Goal: Information Seeking & Learning: Learn about a topic

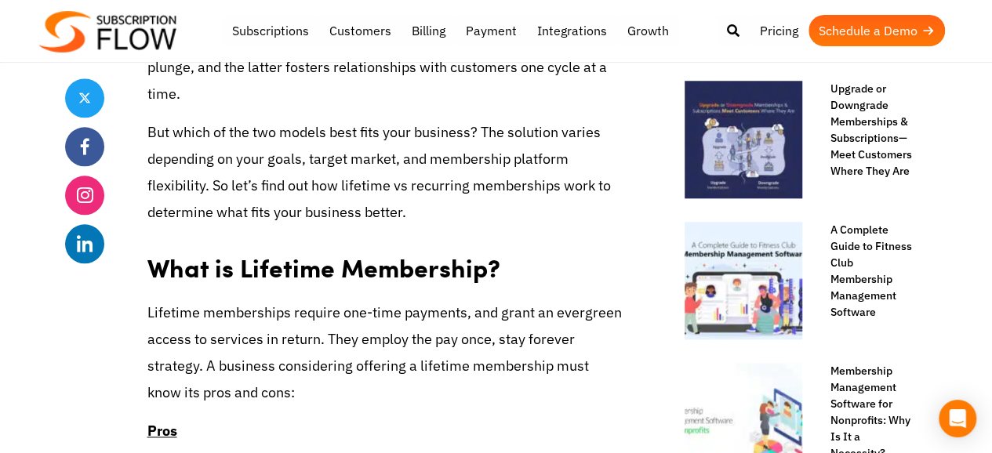
scroll to position [681, 0]
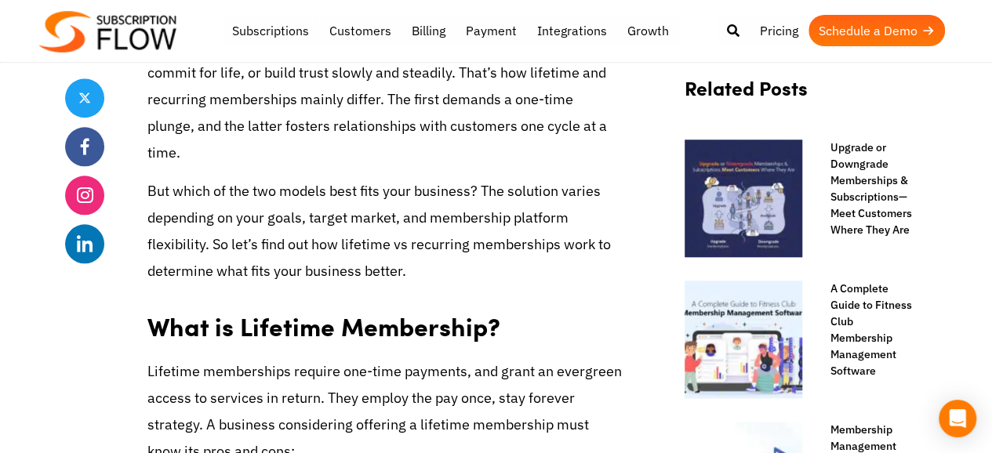
click at [439, 383] on p "Lifetime memberships require one-time payments, and grant an evergreen access t…" at bounding box center [384, 411] width 474 height 107
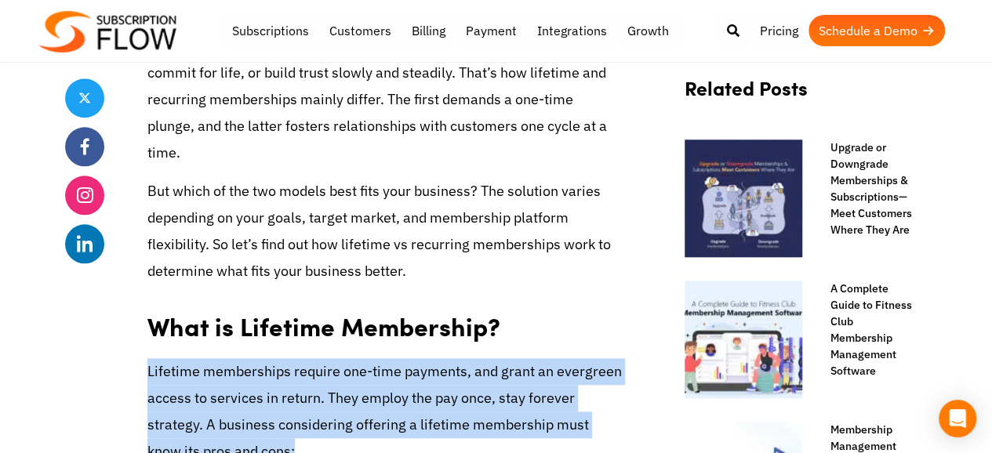
click at [439, 383] on p "Lifetime memberships require one-time payments, and grant an evergreen access t…" at bounding box center [384, 411] width 474 height 107
click at [387, 399] on p "Lifetime memberships require one-time payments, and grant an evergreen access t…" at bounding box center [384, 411] width 474 height 107
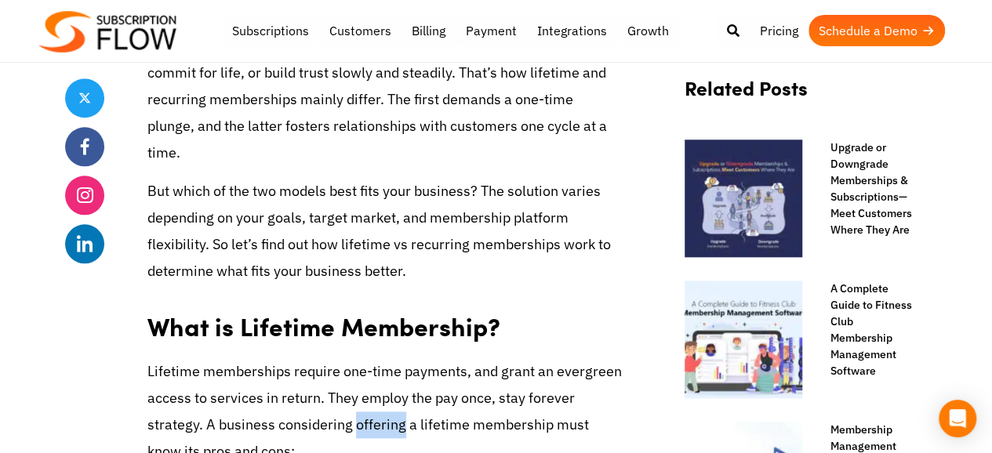
click at [387, 399] on p "Lifetime memberships require one-time payments, and grant an evergreen access t…" at bounding box center [384, 411] width 474 height 107
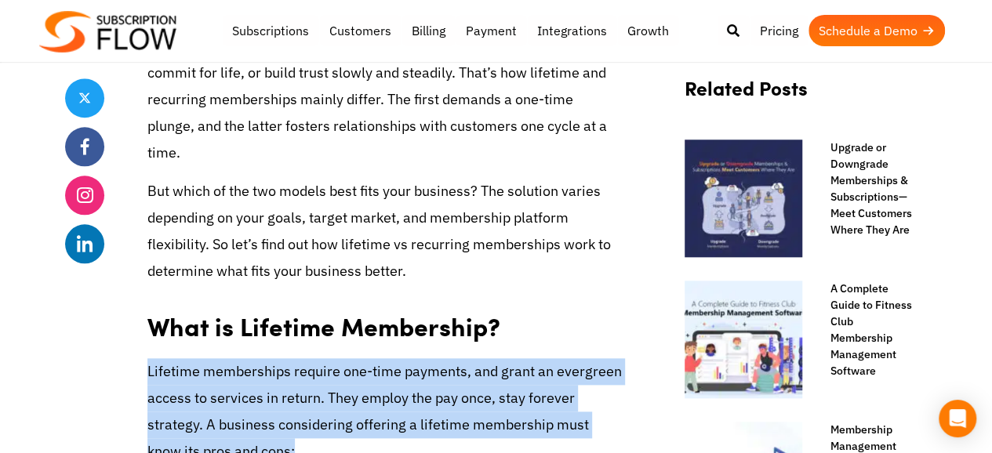
click at [387, 399] on p "Lifetime memberships require one-time payments, and grant an evergreen access t…" at bounding box center [384, 411] width 474 height 107
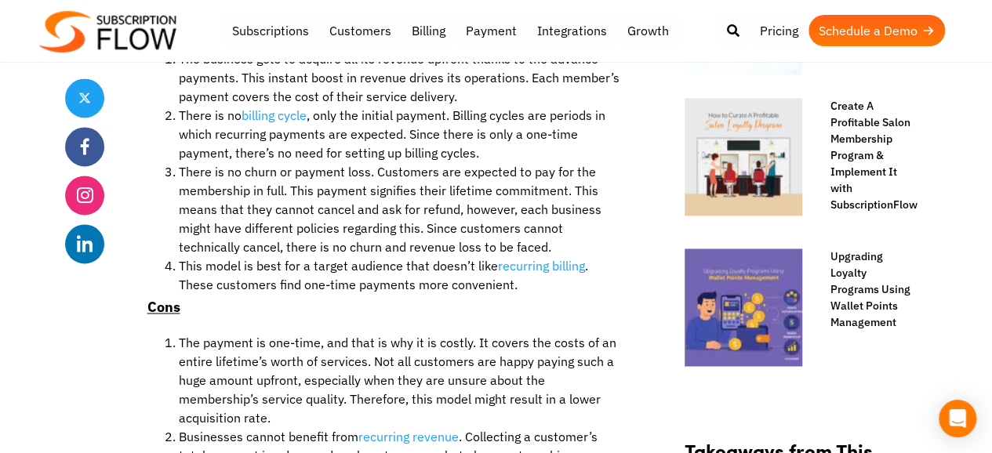
scroll to position [1309, 0]
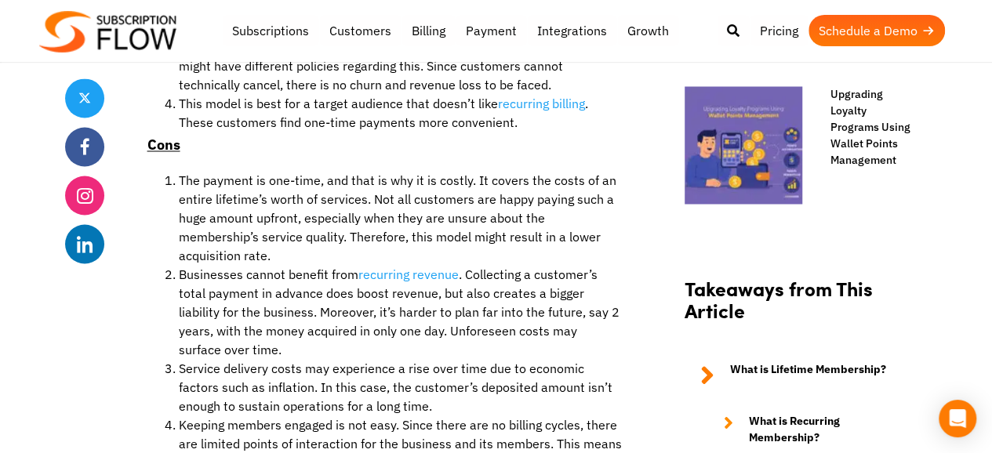
click at [212, 170] on li "The payment is one-time, and that is why it is costly. It covers the costs of a…" at bounding box center [400, 217] width 443 height 94
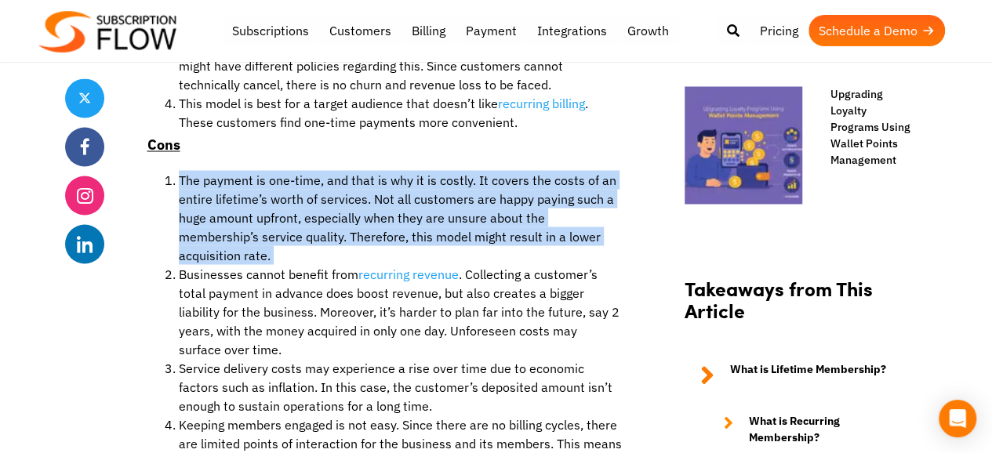
click at [212, 170] on li "The payment is one-time, and that is why it is costly. It covers the costs of a…" at bounding box center [400, 217] width 443 height 94
click at [199, 183] on li "The payment is one-time, and that is why it is costly. It covers the costs of a…" at bounding box center [400, 217] width 443 height 94
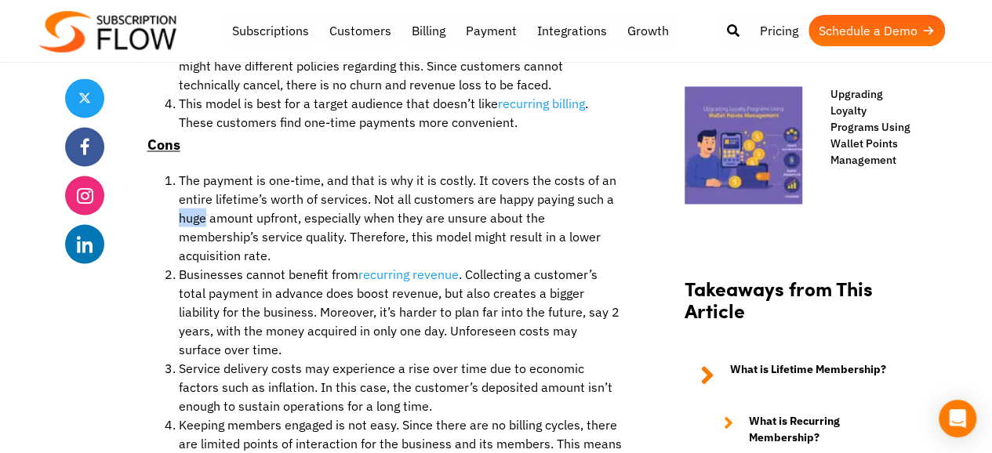
click at [199, 183] on li "The payment is one-time, and that is why it is costly. It covers the costs of a…" at bounding box center [400, 217] width 443 height 94
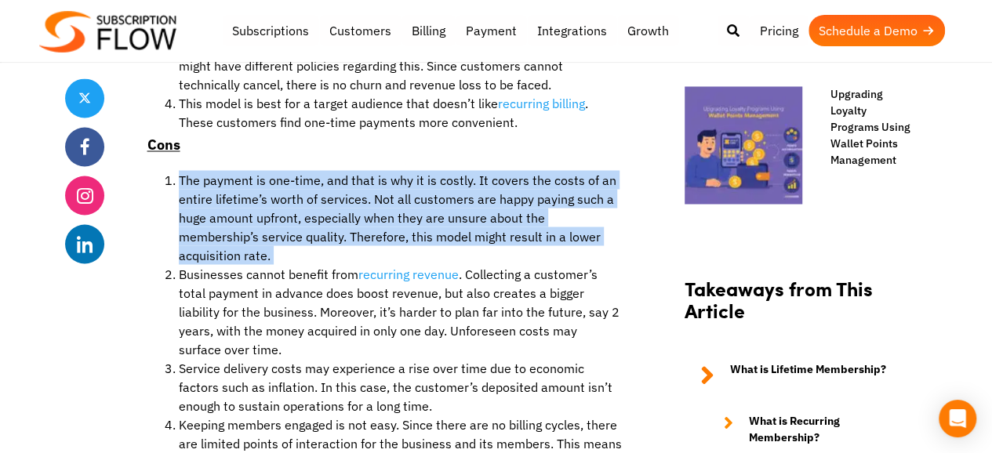
click at [199, 183] on li "The payment is one-time, and that is why it is costly. It covers the costs of a…" at bounding box center [400, 217] width 443 height 94
click at [223, 184] on li "The payment is one-time, and that is why it is costly. It covers the costs of a…" at bounding box center [400, 217] width 443 height 94
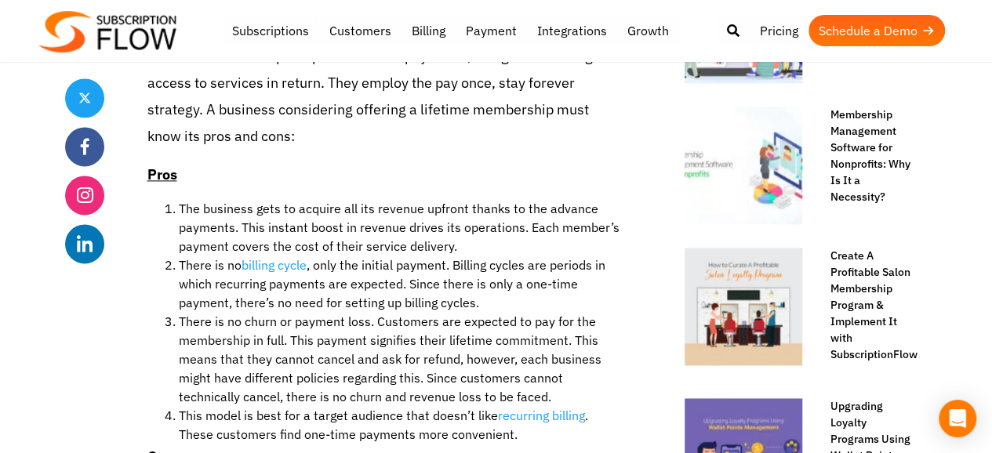
scroll to position [995, 0]
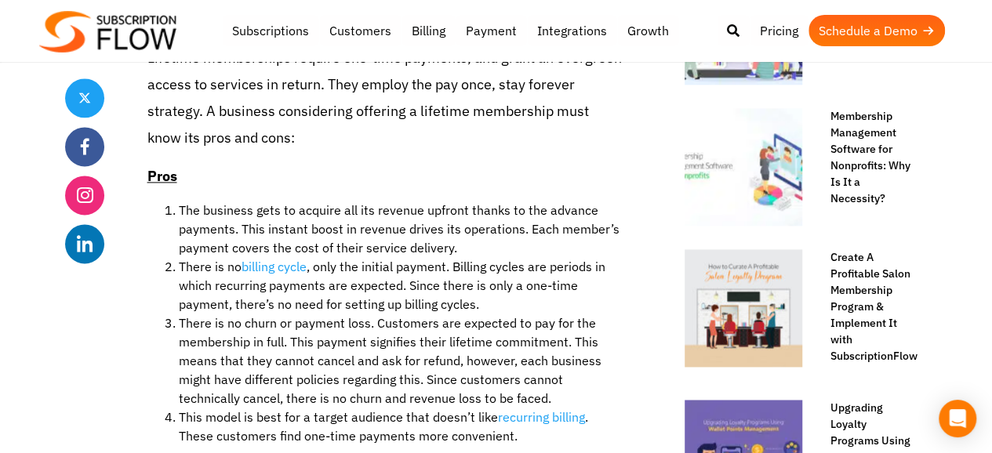
click at [300, 212] on li "The business gets to acquire all its revenue upfront thanks to the advance paym…" at bounding box center [400, 229] width 443 height 56
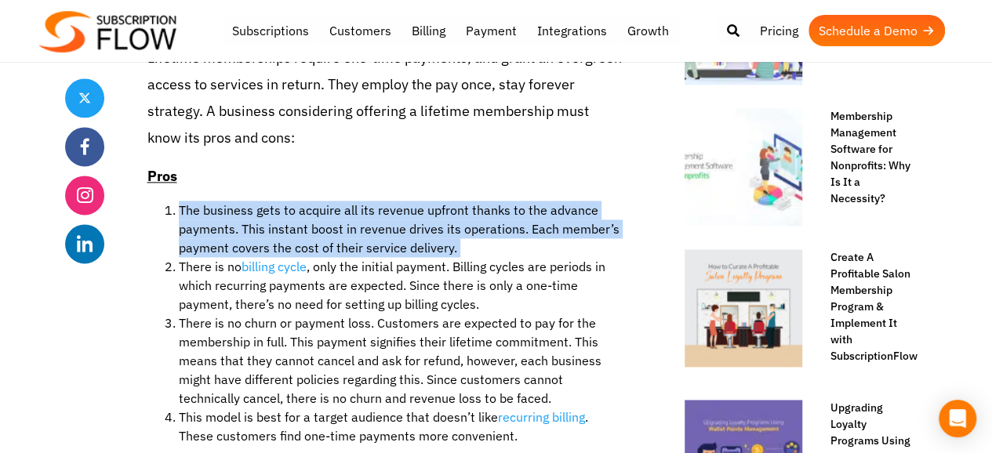
click at [300, 212] on li "The business gets to acquire all its revenue upfront thanks to the advance paym…" at bounding box center [400, 229] width 443 height 56
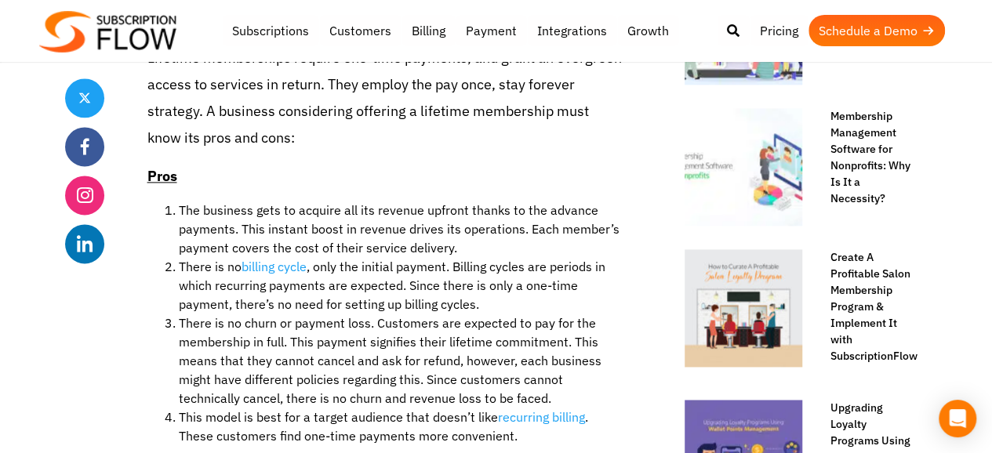
click at [251, 278] on li "There is no billing cycle , only the initial payment. Billing cycles are period…" at bounding box center [400, 285] width 443 height 56
click at [181, 365] on li "There is no churn or payment loss. Customers are expected to pay for the member…" at bounding box center [400, 361] width 443 height 94
click at [353, 314] on li "There is no churn or payment loss. Customers are expected to pay for the member…" at bounding box center [400, 361] width 443 height 94
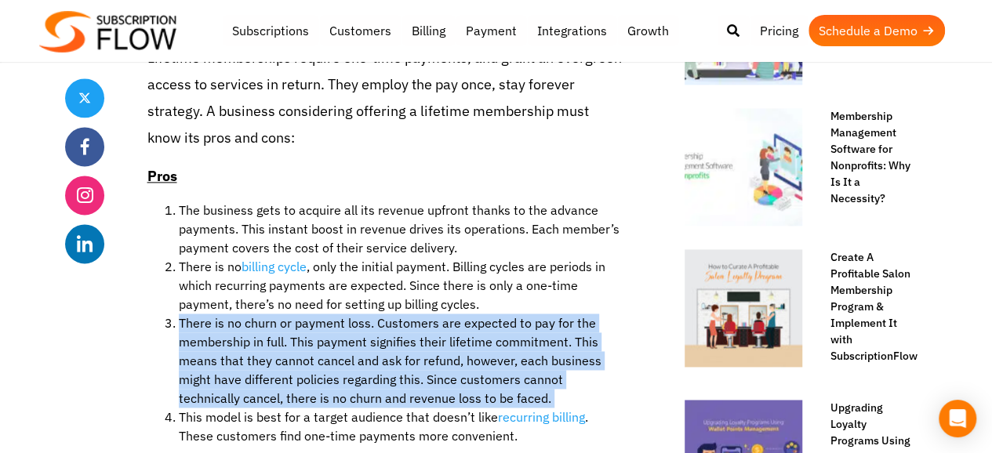
click at [353, 314] on li "There is no churn or payment loss. Customers are expected to pay for the member…" at bounding box center [400, 361] width 443 height 94
click at [337, 329] on li "There is no churn or payment loss. Customers are expected to pay for the member…" at bounding box center [400, 361] width 443 height 94
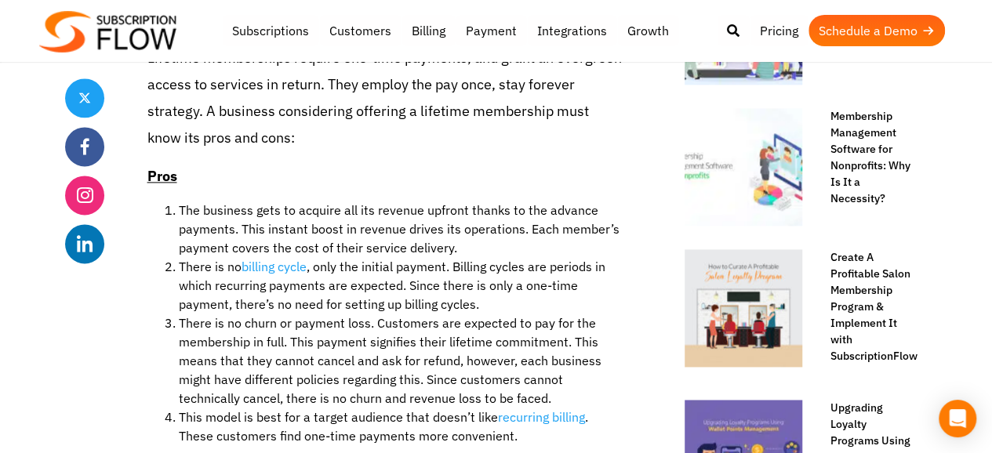
click at [296, 408] on li "This model is best for a target audience that doesn’t like recurring billing . …" at bounding box center [400, 427] width 443 height 38
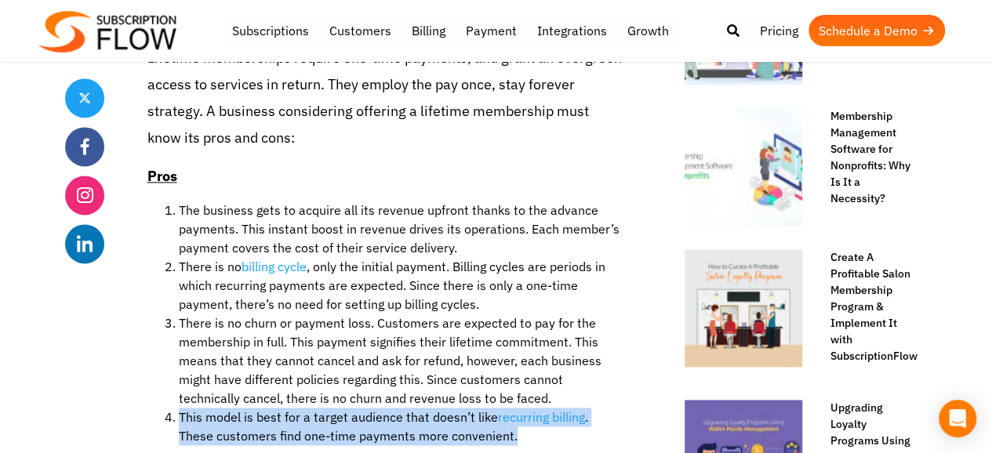
click at [296, 408] on li "This model is best for a target audience that doesn’t like recurring billing . …" at bounding box center [400, 427] width 443 height 38
click at [377, 408] on li "This model is best for a target audience that doesn’t like recurring billing . …" at bounding box center [400, 427] width 443 height 38
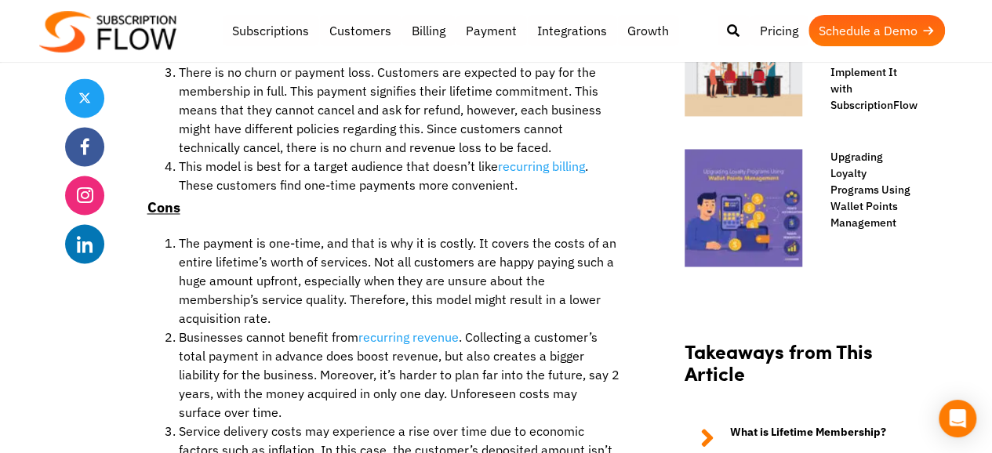
scroll to position [1277, 0]
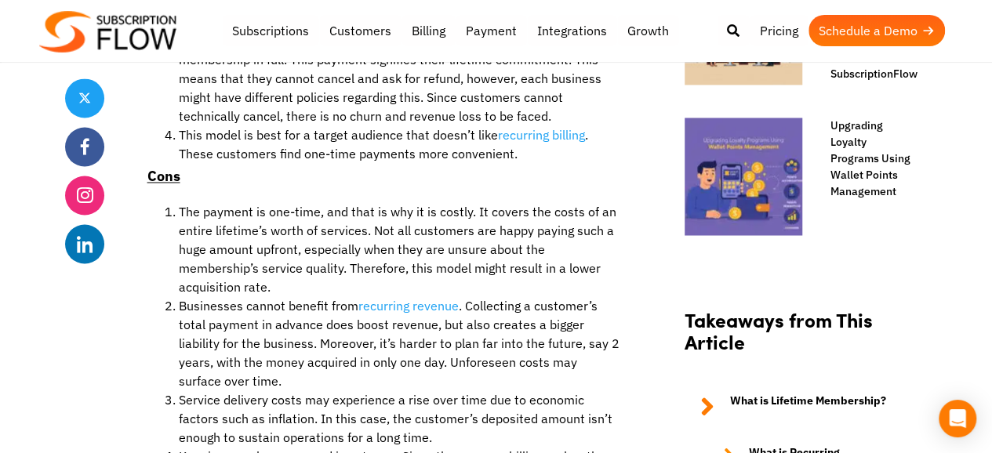
click at [223, 390] on li "Service delivery costs may experience a rise over time due to economic factors …" at bounding box center [400, 418] width 443 height 56
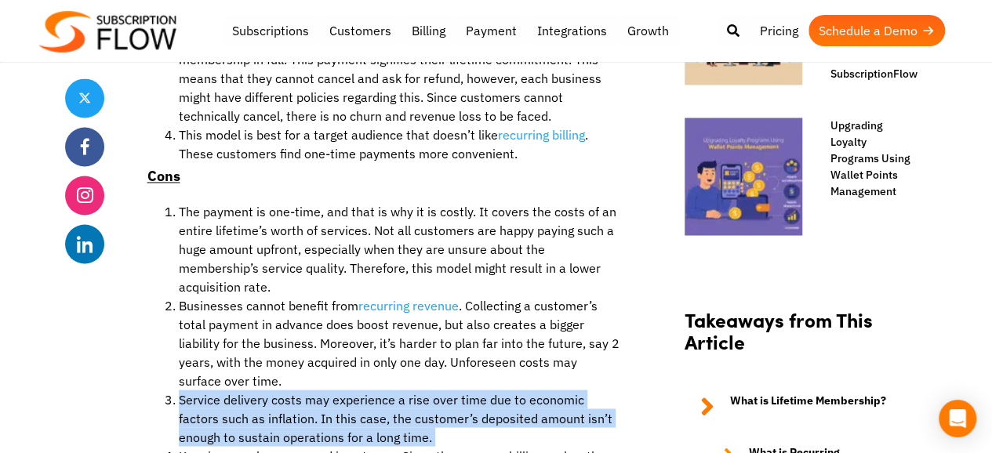
click at [223, 390] on li "Service delivery costs may experience a rise over time due to economic factors …" at bounding box center [400, 418] width 443 height 56
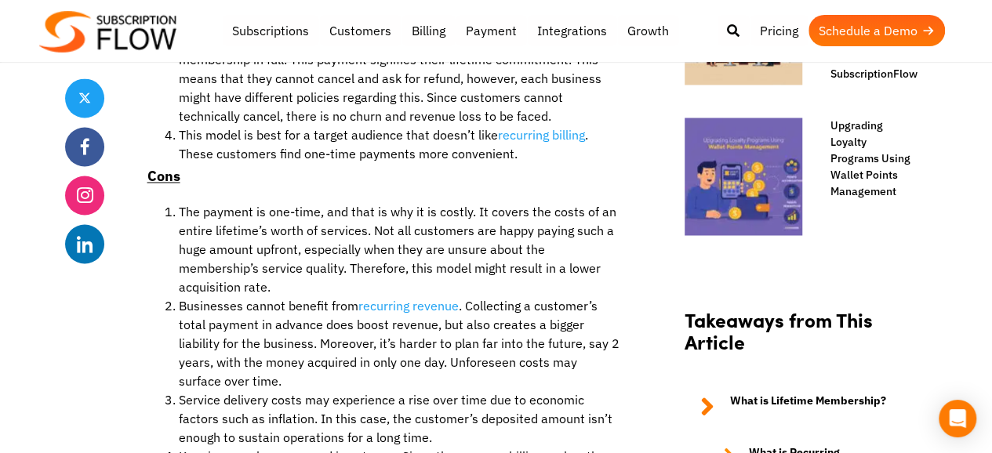
click at [314, 390] on li "Service delivery costs may experience a rise over time due to economic factors …" at bounding box center [400, 418] width 443 height 56
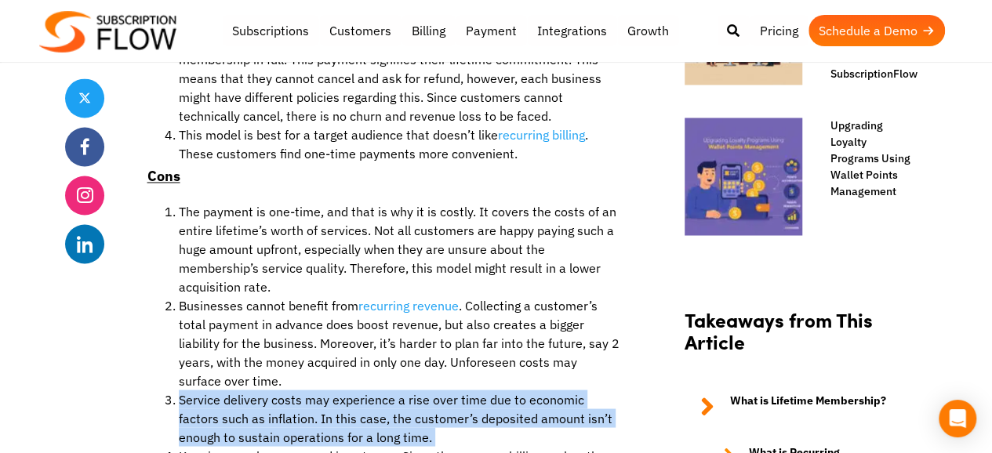
click at [314, 390] on li "Service delivery costs may experience a rise over time due to economic factors …" at bounding box center [400, 418] width 443 height 56
click at [290, 390] on li "Service delivery costs may experience a rise over time due to economic factors …" at bounding box center [400, 418] width 443 height 56
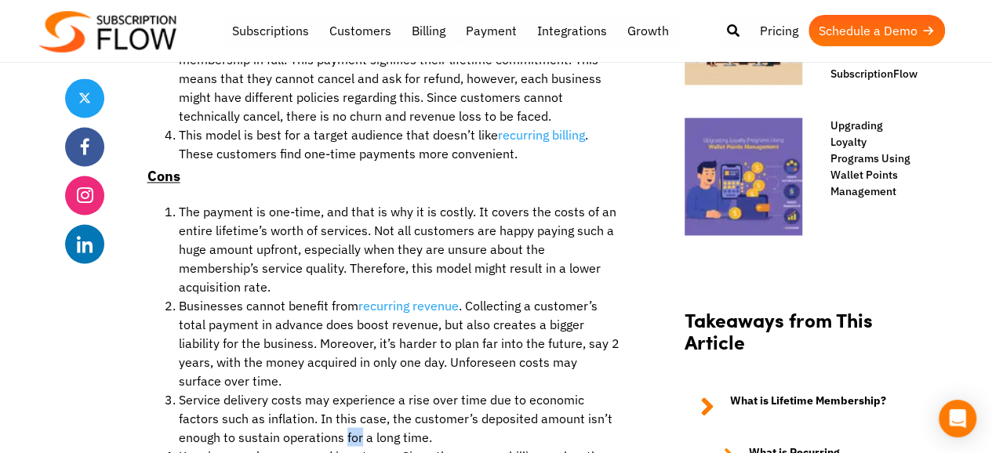
click at [290, 390] on li "Service delivery costs may experience a rise over time due to economic factors …" at bounding box center [400, 418] width 443 height 56
click at [249, 390] on li "Service delivery costs may experience a rise over time due to economic factors …" at bounding box center [400, 418] width 443 height 56
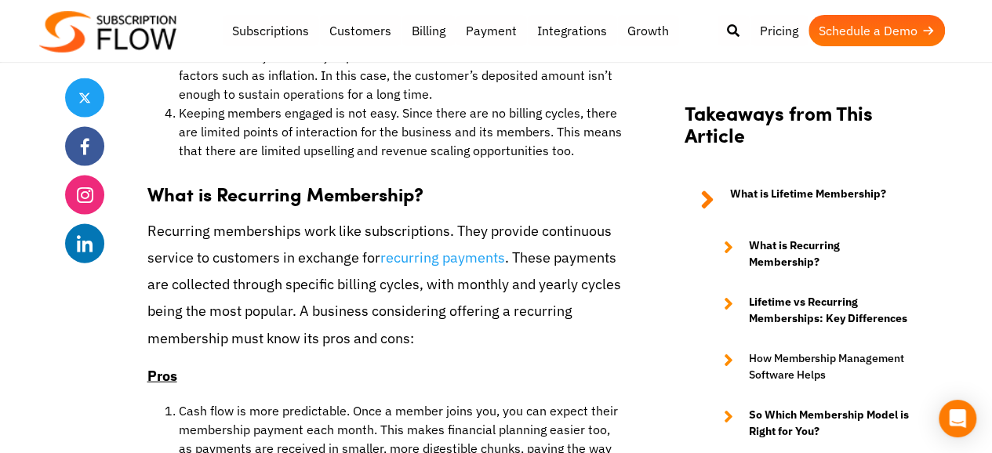
scroll to position [1622, 0]
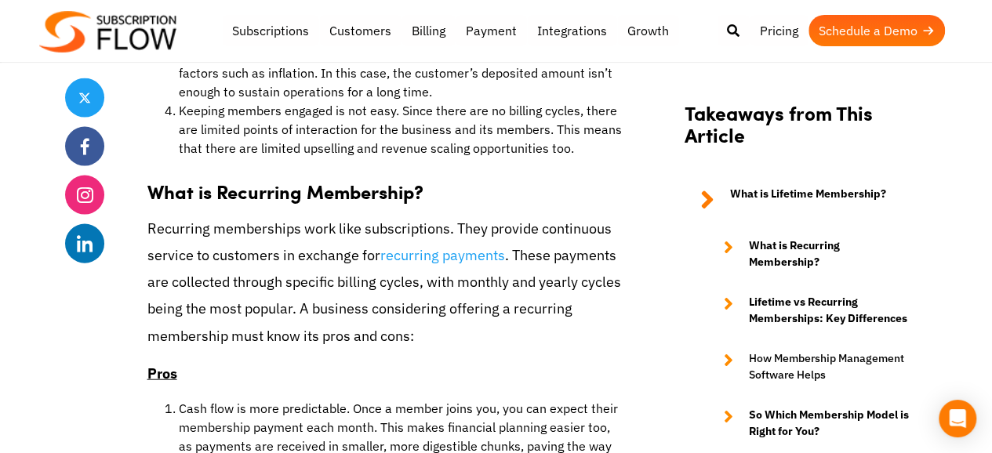
click at [225, 216] on p "Recurring memberships work like subscriptions. They provide continuous service …" at bounding box center [384, 283] width 474 height 134
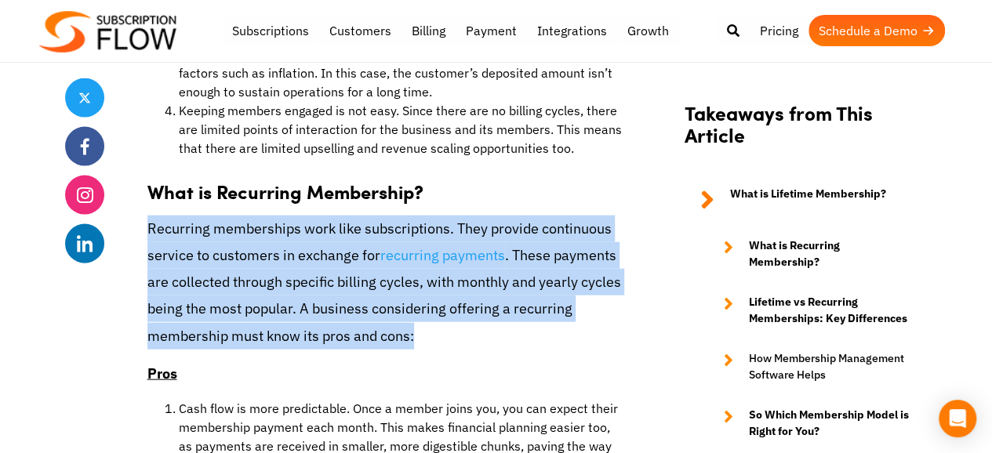
click at [225, 216] on p "Recurring memberships work like subscriptions. They provide continuous service …" at bounding box center [384, 283] width 474 height 134
click at [310, 217] on p "Recurring memberships work like subscriptions. They provide continuous service …" at bounding box center [384, 283] width 474 height 134
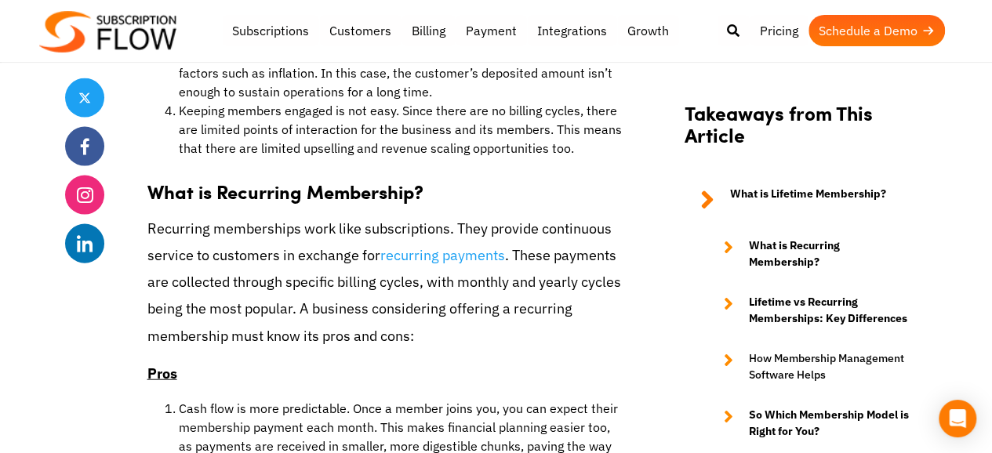
click at [300, 243] on p "Recurring memberships work like subscriptions. They provide continuous service …" at bounding box center [384, 283] width 474 height 134
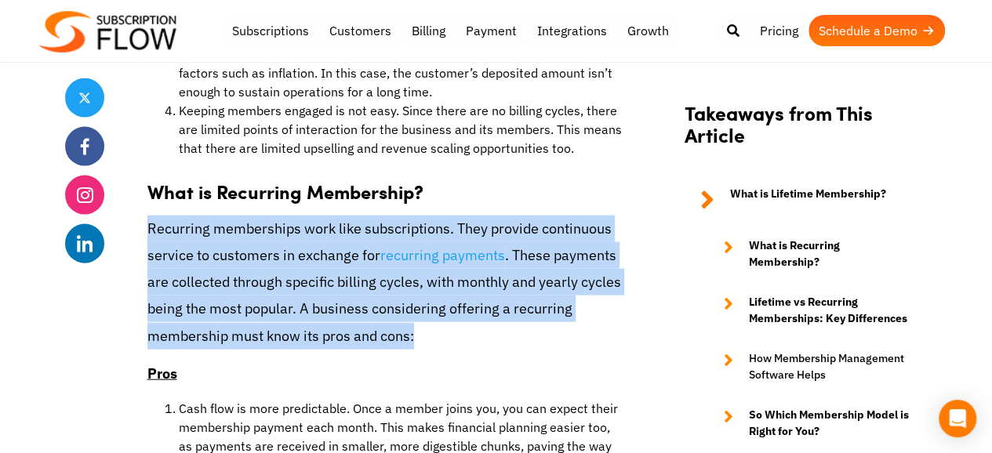
click at [300, 243] on p "Recurring memberships work like subscriptions. They provide continuous service …" at bounding box center [384, 283] width 474 height 134
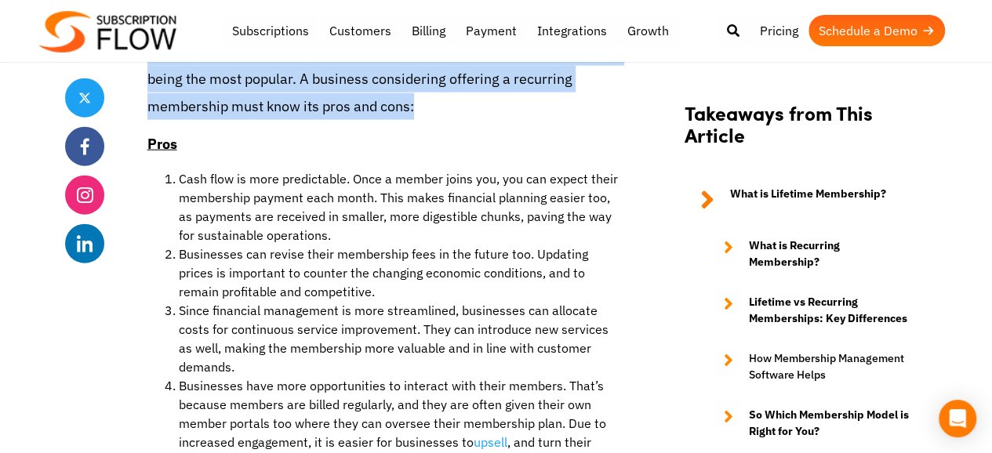
scroll to position [1873, 0]
